Goal: Information Seeking & Learning: Learn about a topic

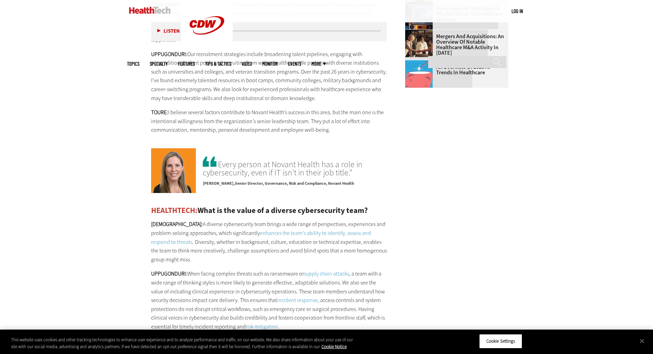
scroll to position [1067, 0]
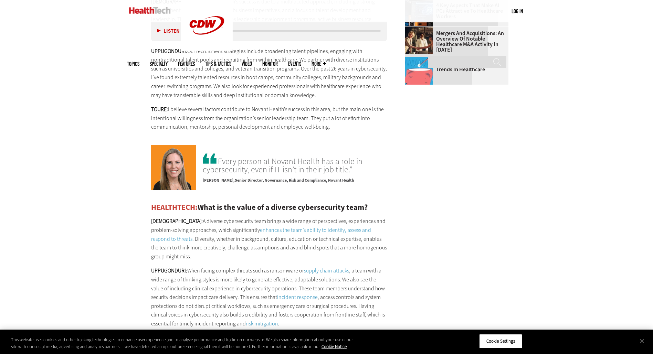
click at [515, 167] on main "Home » Security Close New AI Research From CDW See how IT leaders are tackling …" at bounding box center [326, 345] width 399 height 2246
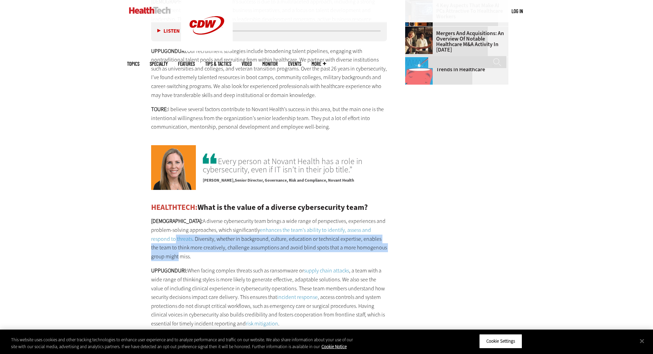
drag, startPoint x: 374, startPoint y: 193, endPoint x: 420, endPoint y: 210, distance: 48.8
click at [420, 210] on main "Home » Security Close New AI Research From CDW See how IT leaders are tackling …" at bounding box center [326, 345] width 399 height 2246
drag, startPoint x: 420, startPoint y: 210, endPoint x: 307, endPoint y: 239, distance: 116.4
click at [307, 267] on link "supply chain attacks" at bounding box center [326, 270] width 45 height 7
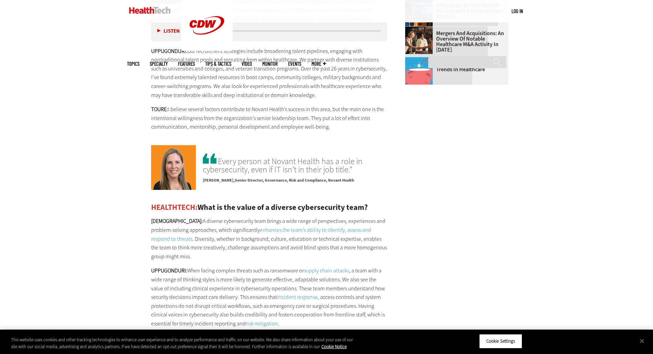
click at [319, 266] on p "UPPUGONDURI: When facing complex threats such as ransomware or supply chain att…" at bounding box center [269, 297] width 236 height 62
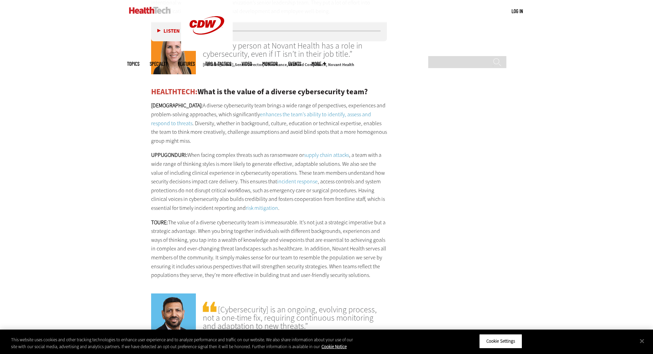
scroll to position [1274, 0]
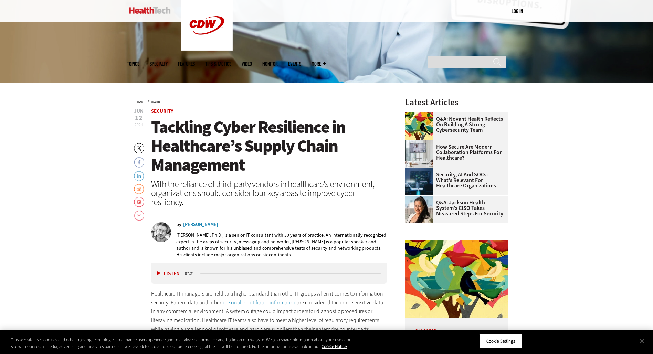
scroll to position [207, 0]
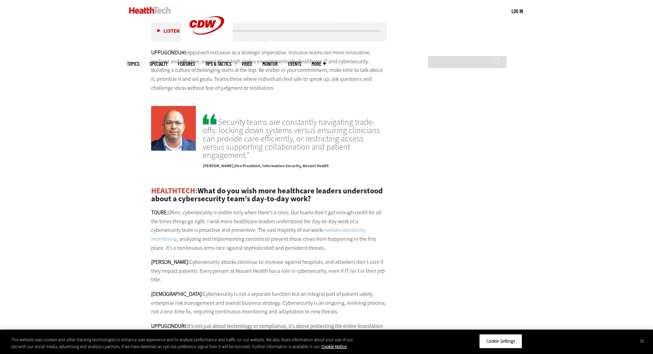
scroll to position [1583, 0]
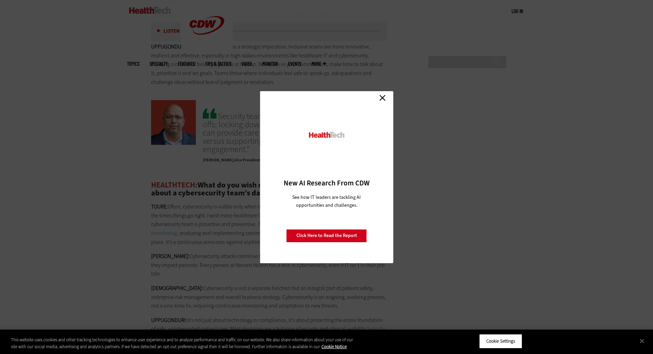
click at [381, 99] on link "Close" at bounding box center [382, 98] width 10 height 10
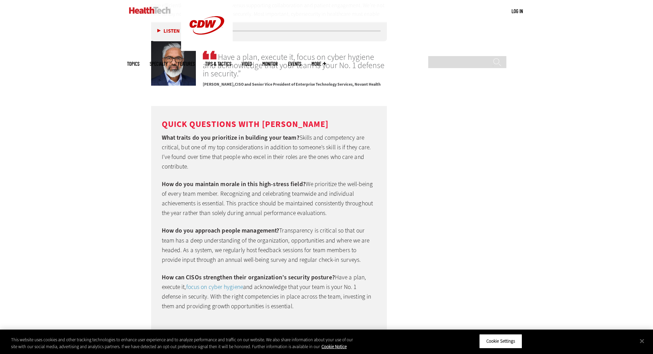
scroll to position [1928, 0]
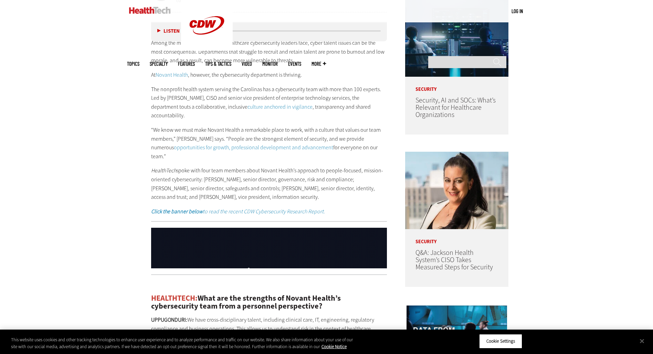
scroll to position [275, 0]
